Goal: Check status: Check status

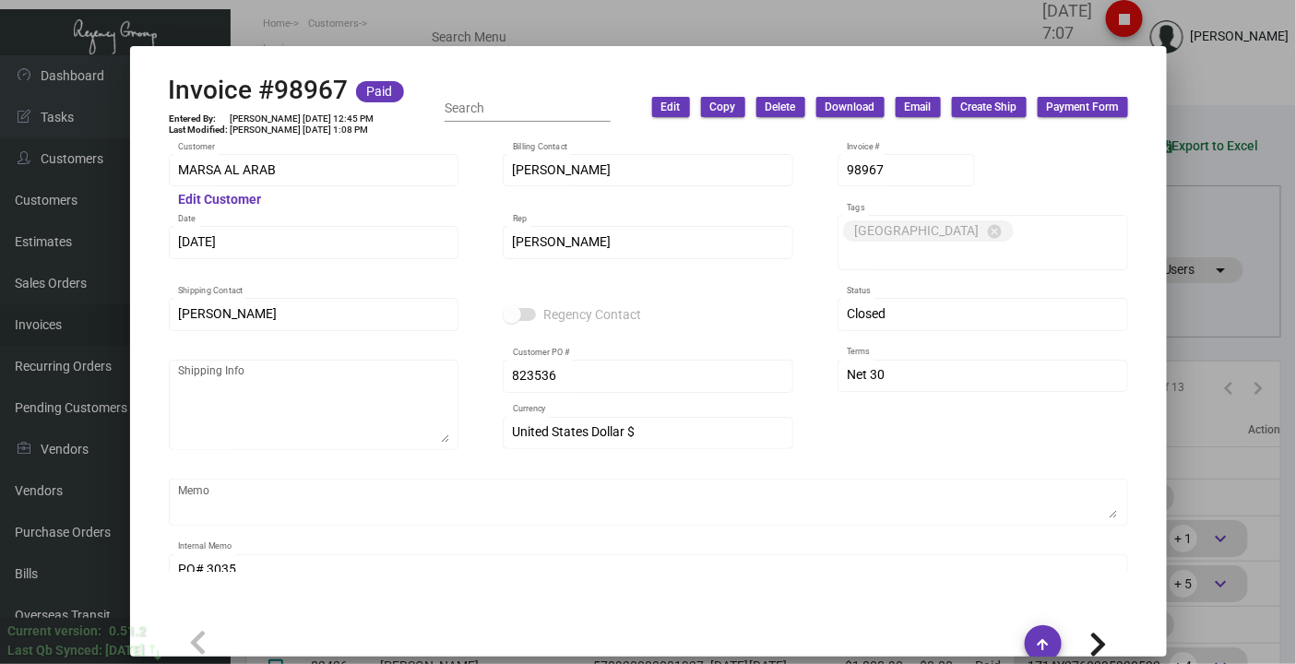
click at [200, 30] on div at bounding box center [648, 332] width 1296 height 664
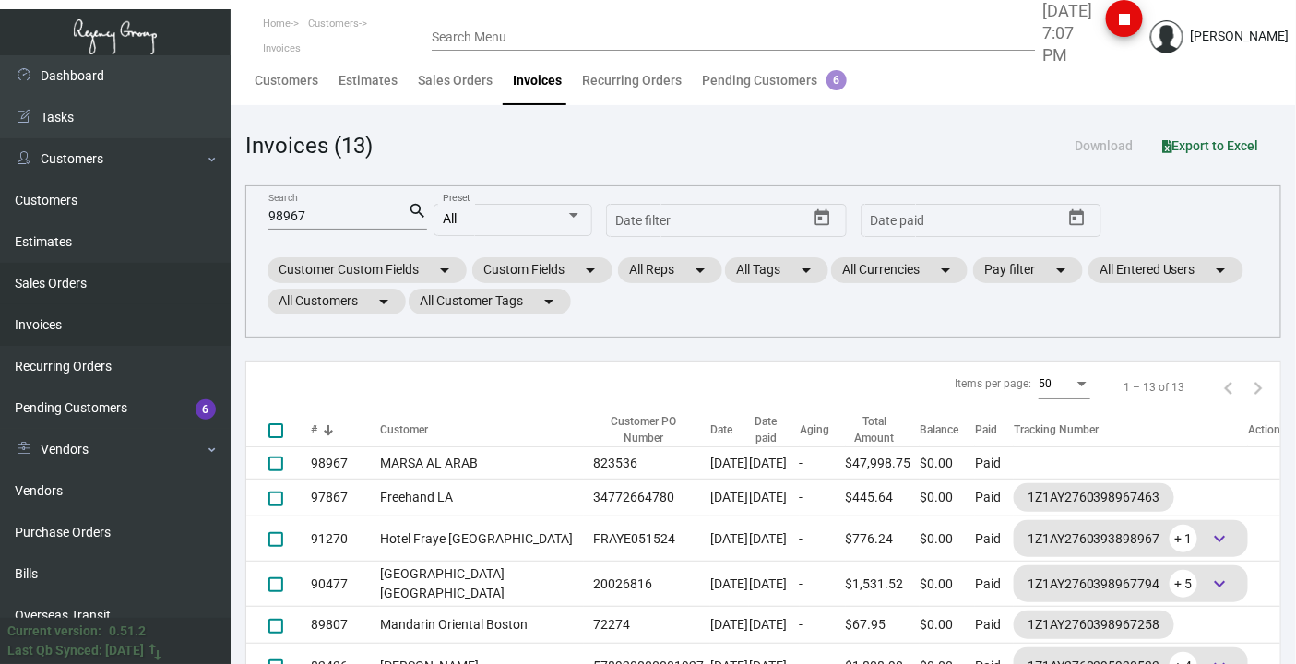
click at [37, 283] on link "Sales Orders" at bounding box center [115, 284] width 231 height 42
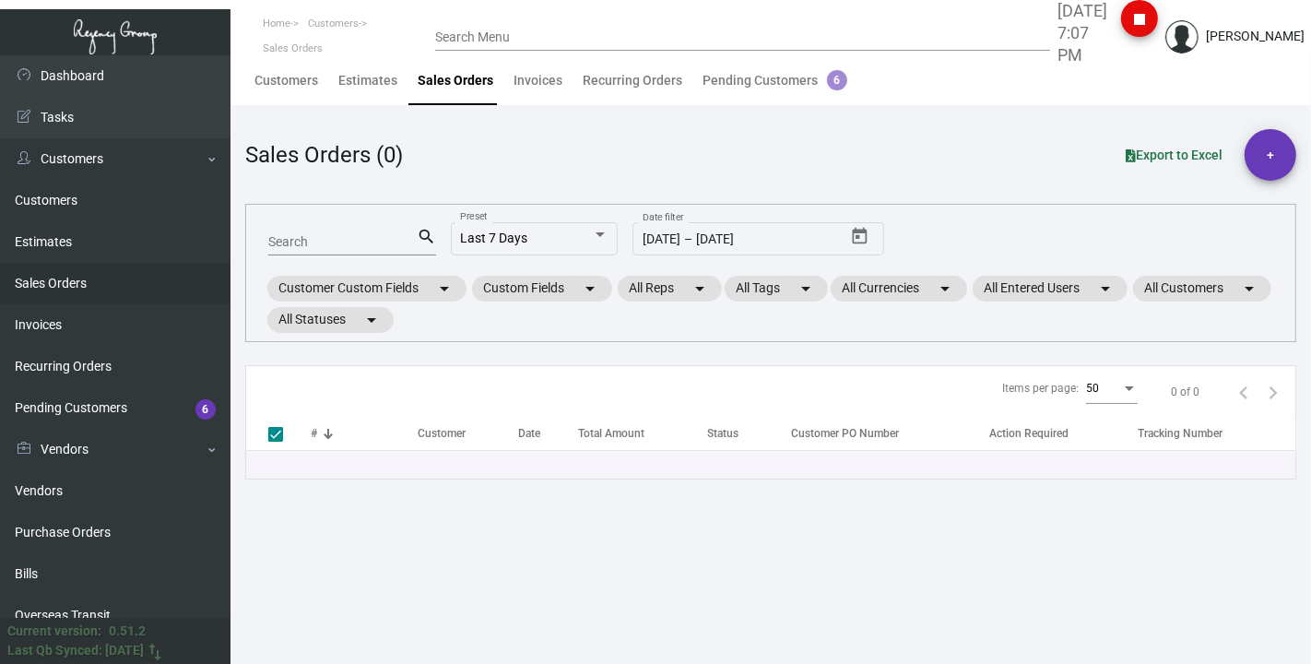
click at [310, 248] on input "Search" at bounding box center [342, 242] width 148 height 15
paste input "162252"
type input "162252"
checkbox input "false"
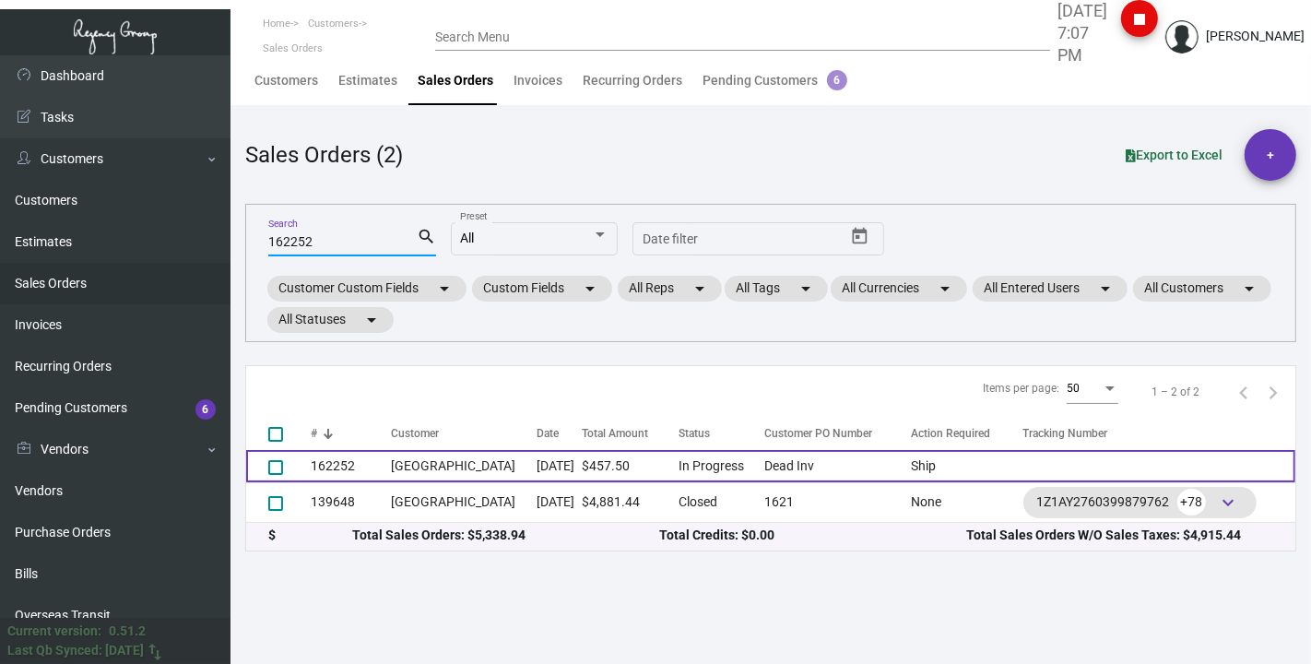
click at [352, 466] on td "162252" at bounding box center [351, 466] width 81 height 32
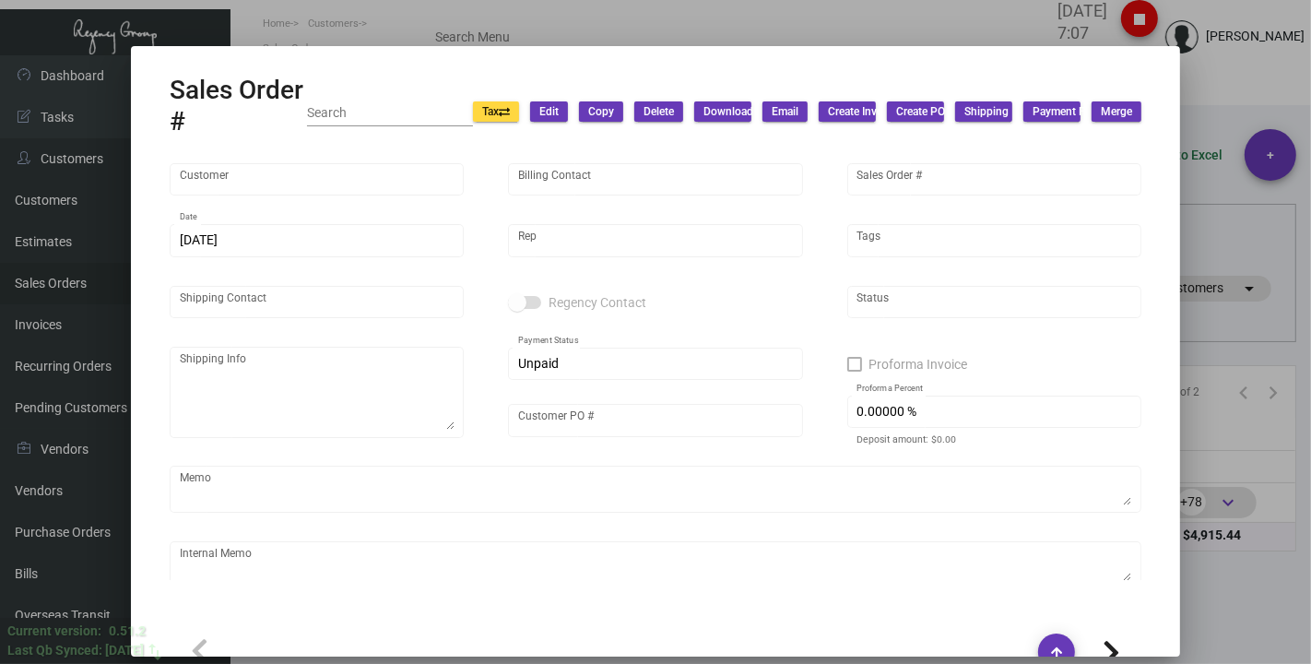
type input "[GEOGRAPHIC_DATA]"
type input "Accounts Payable"
type input "162252"
type input "[DATE]"
type input "[PERSON_NAME]"
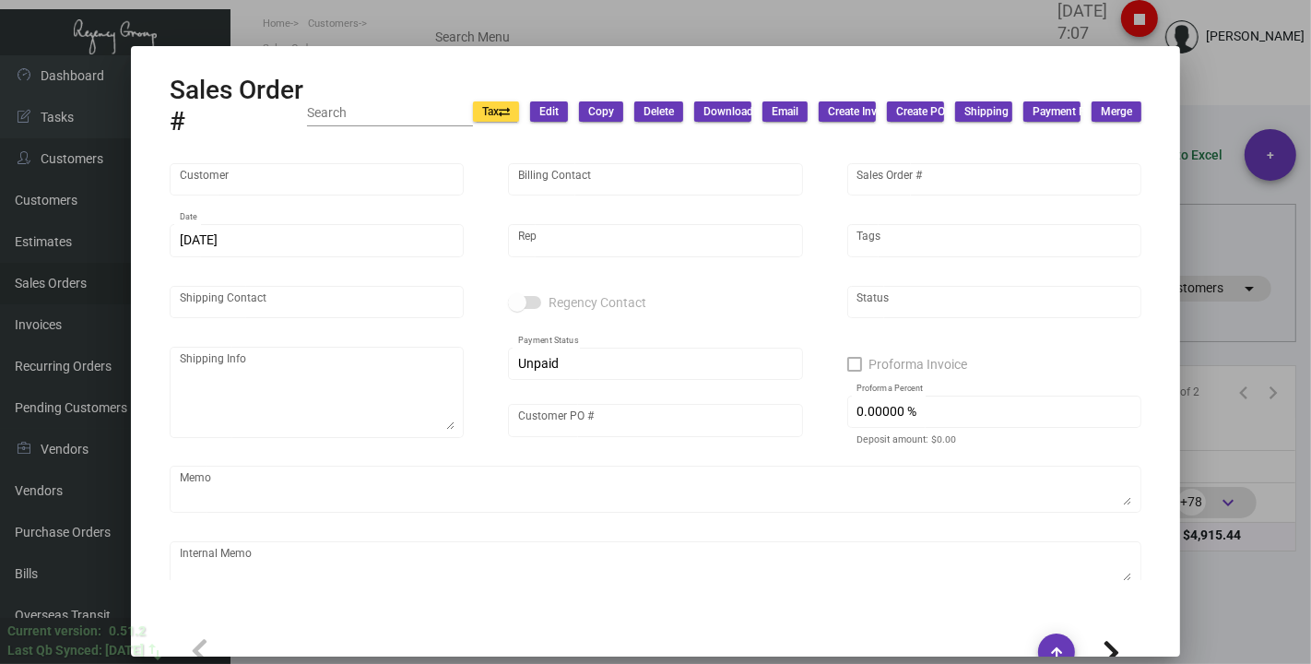
type input "Attn: [PERSON_NAME]"
type textarea "Normandie - Attn: [PERSON_NAME] [STREET_ADDRESS]"
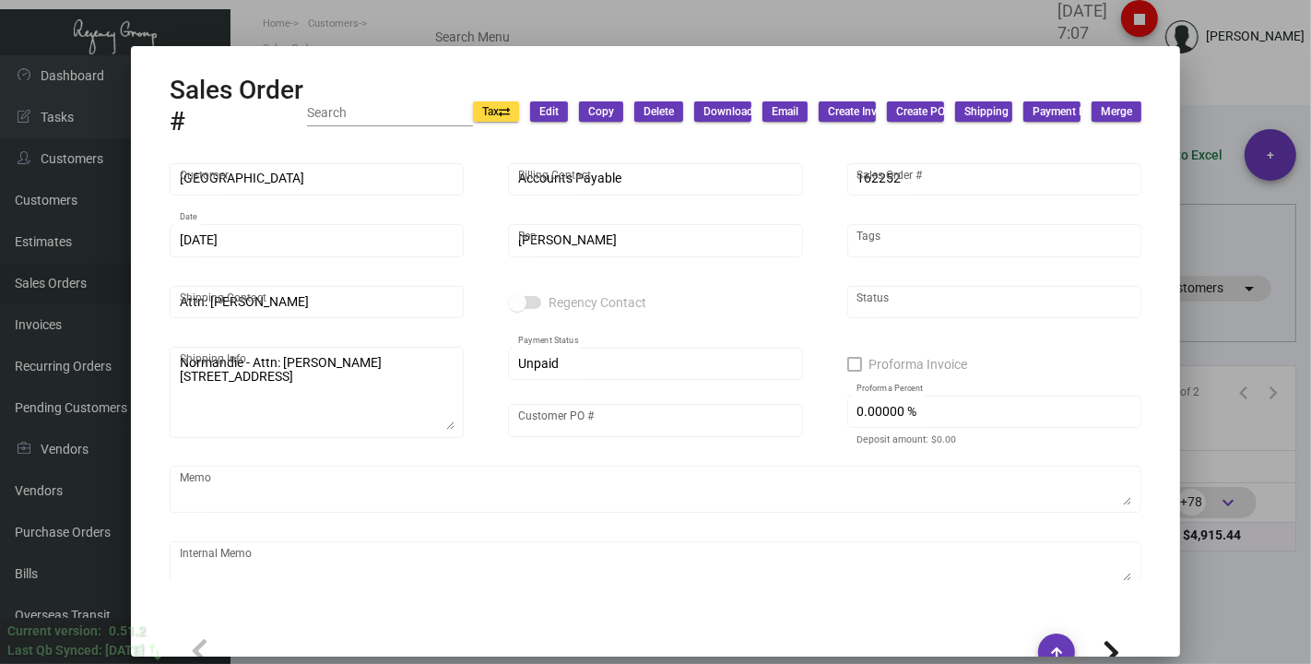
type input "Dead Inv"
type input "United States Dollar $"
type input "$ 0.00"
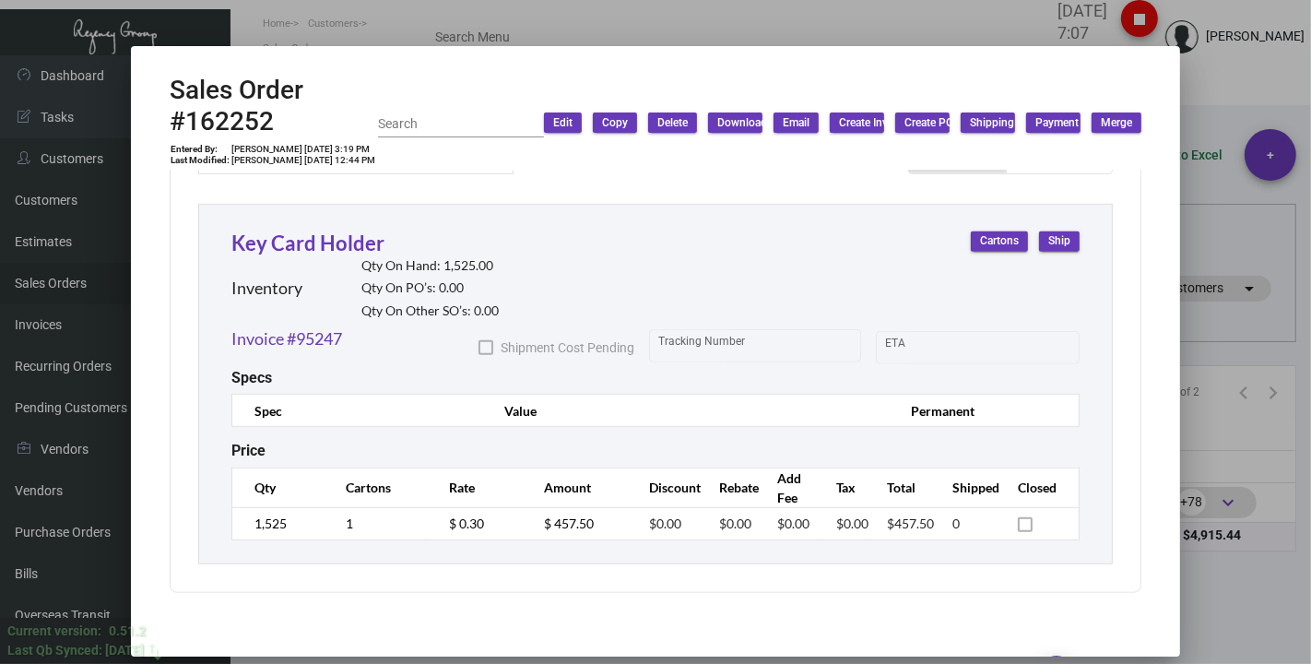
scroll to position [768, 0]
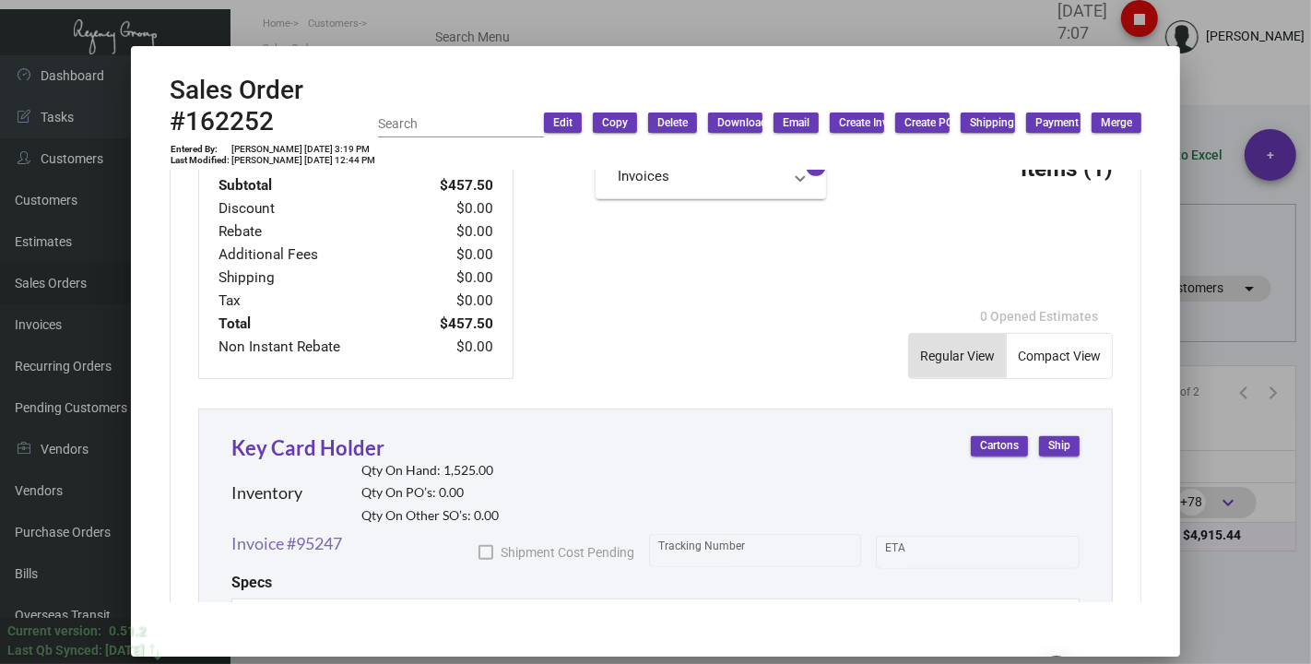
click at [299, 554] on link "Invoice #95247" at bounding box center [286, 543] width 111 height 25
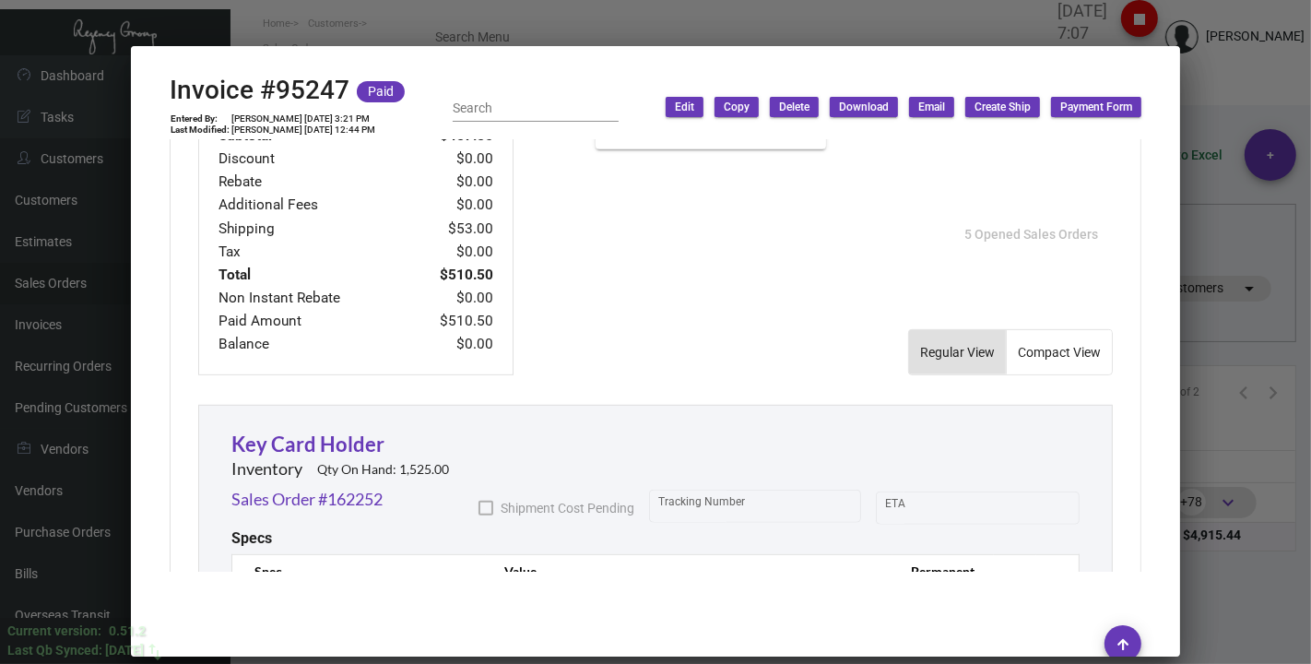
scroll to position [1010, 0]
